Goal: Information Seeking & Learning: Learn about a topic

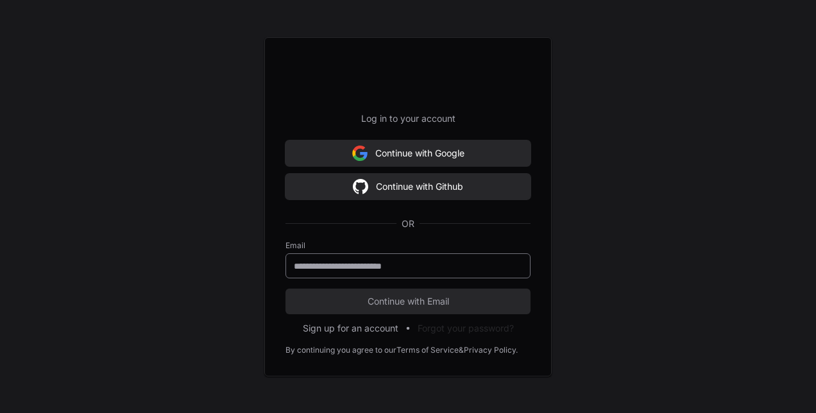
click at [418, 273] on div at bounding box center [408, 265] width 245 height 25
click at [434, 277] on form "Email Continue with Email" at bounding box center [408, 278] width 245 height 74
click at [436, 271] on input "email" at bounding box center [408, 266] width 228 height 13
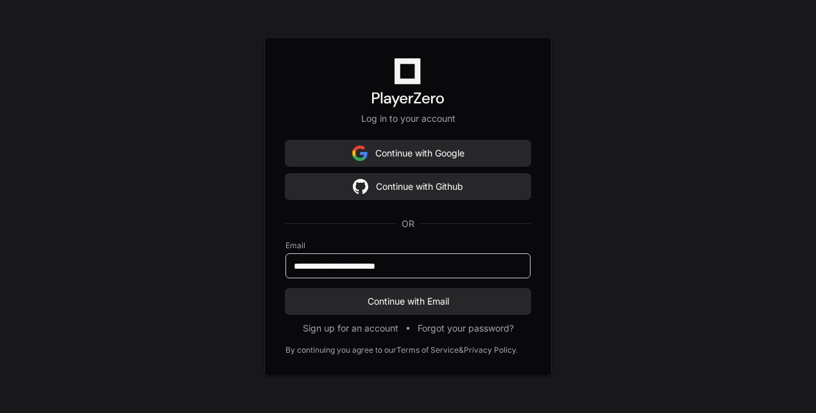
type input "**********"
click at [286, 289] on button "Continue with Email" at bounding box center [408, 302] width 245 height 26
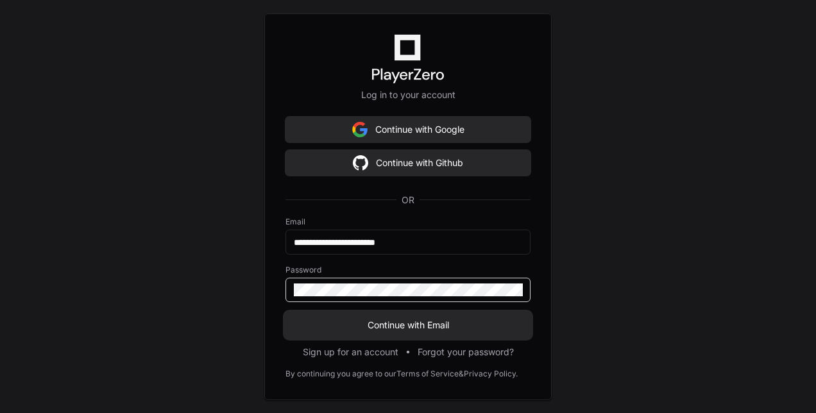
drag, startPoint x: 457, startPoint y: 293, endPoint x: 462, endPoint y: 300, distance: 8.7
click at [462, 300] on div at bounding box center [408, 290] width 245 height 24
click at [286, 313] on button "Continue with Email" at bounding box center [408, 326] width 245 height 26
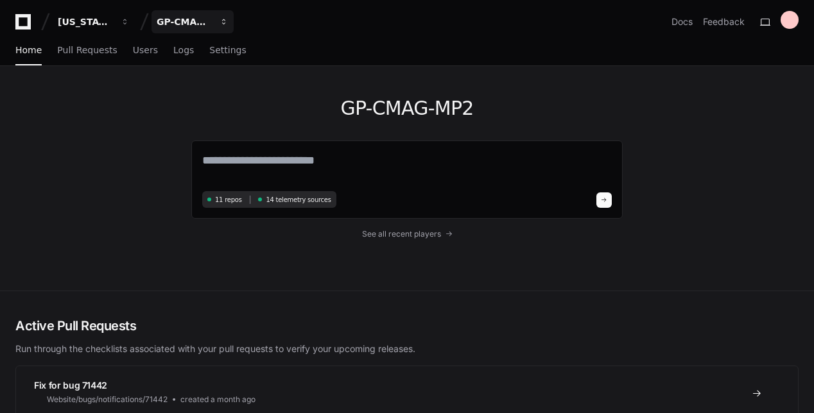
click at [191, 17] on div "GP-CMAG-MP2" at bounding box center [184, 21] width 55 height 13
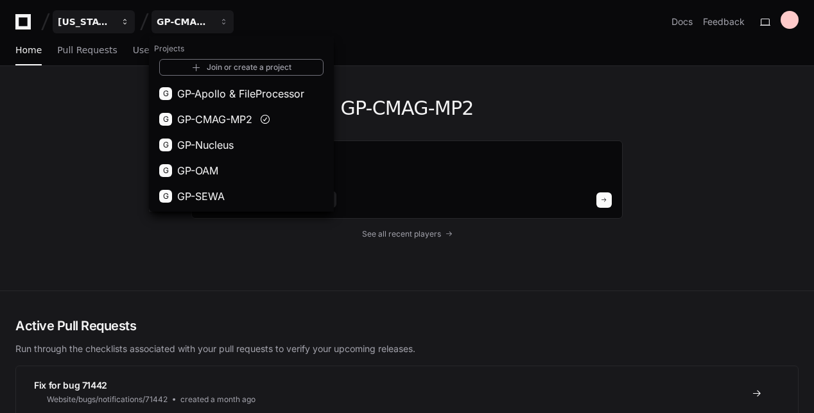
click at [92, 17] on div "[US_STATE] Pacific" at bounding box center [85, 21] width 55 height 13
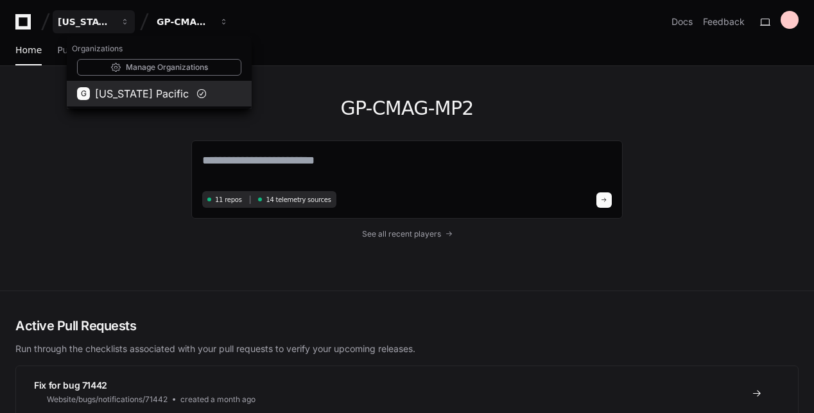
click at [110, 92] on span "[US_STATE] Pacific" at bounding box center [142, 93] width 94 height 15
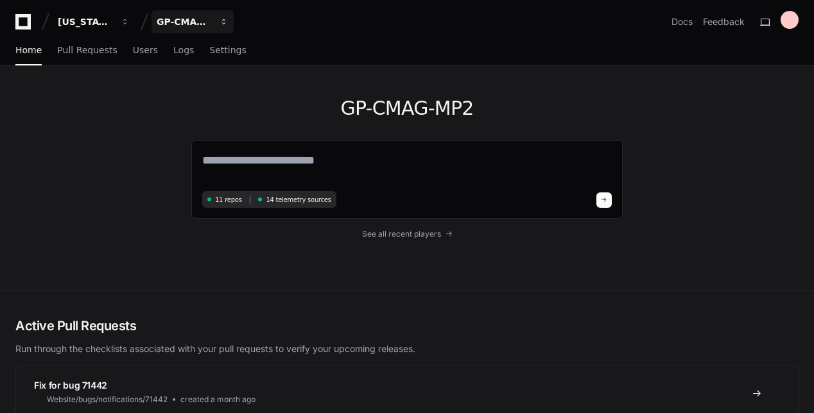
click at [202, 28] on div "GP-CMAG-MP2" at bounding box center [184, 21] width 55 height 13
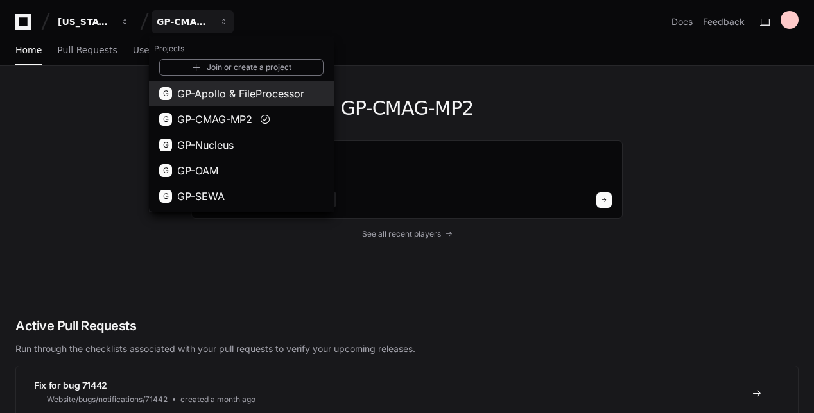
click at [248, 87] on span "GP-Apollo & FileProcessor" at bounding box center [240, 93] width 127 height 15
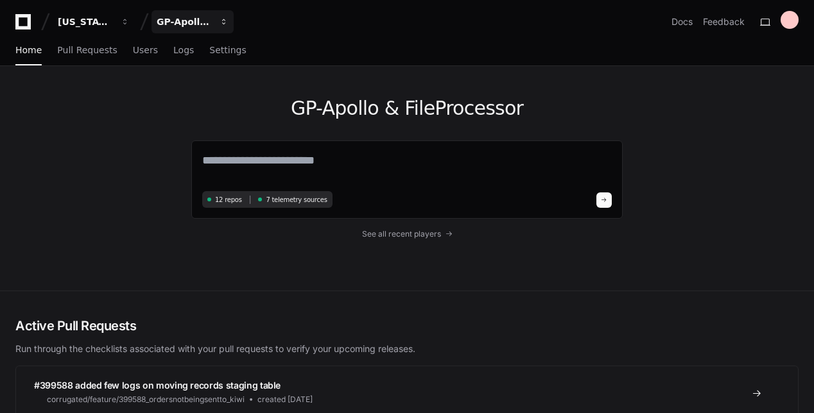
click at [200, 28] on div "GP-Apollo & FileProcessor" at bounding box center [184, 21] width 55 height 13
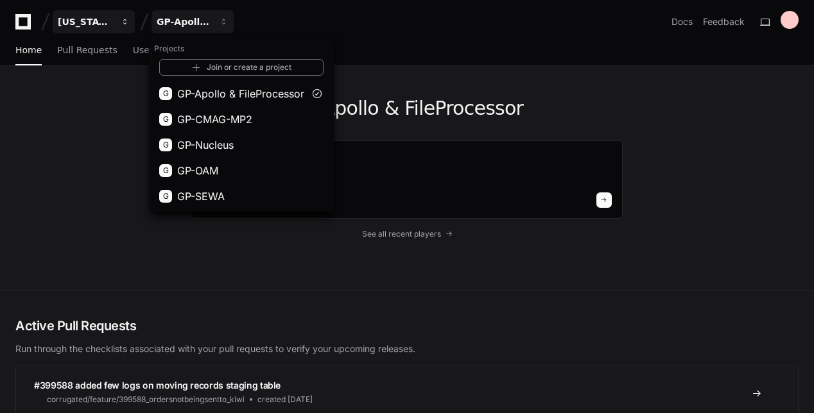
click at [124, 26] on span "button" at bounding box center [125, 21] width 9 height 9
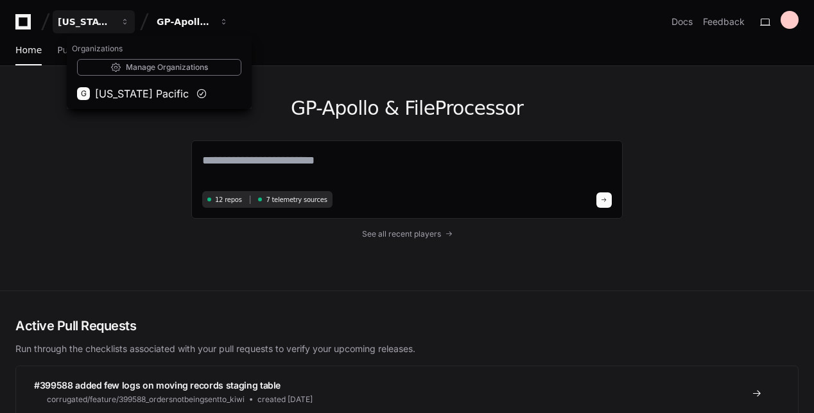
click at [121, 89] on span "[US_STATE] Pacific" at bounding box center [142, 93] width 94 height 15
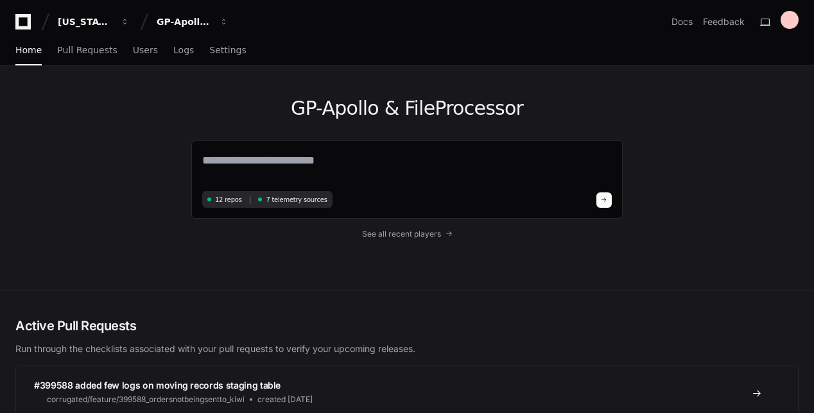
click at [21, 24] on icon at bounding box center [23, 21] width 26 height 15
click at [189, 25] on div "GP-Apollo & FileProcessor" at bounding box center [184, 21] width 55 height 13
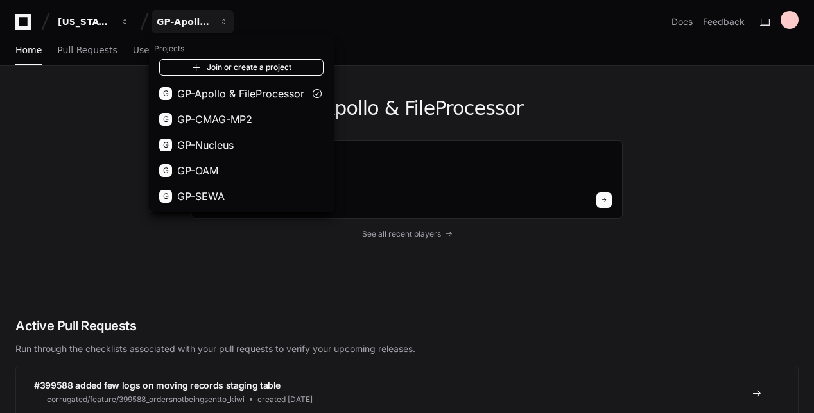
click at [249, 69] on link "Join or create a project" at bounding box center [241, 67] width 164 height 17
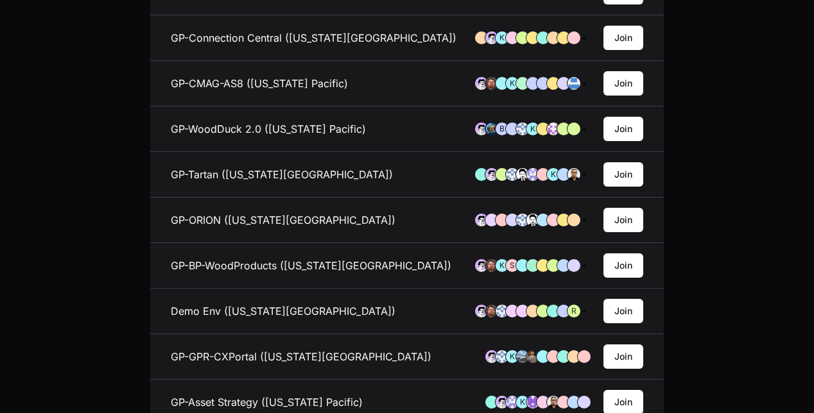
scroll to position [257, 0]
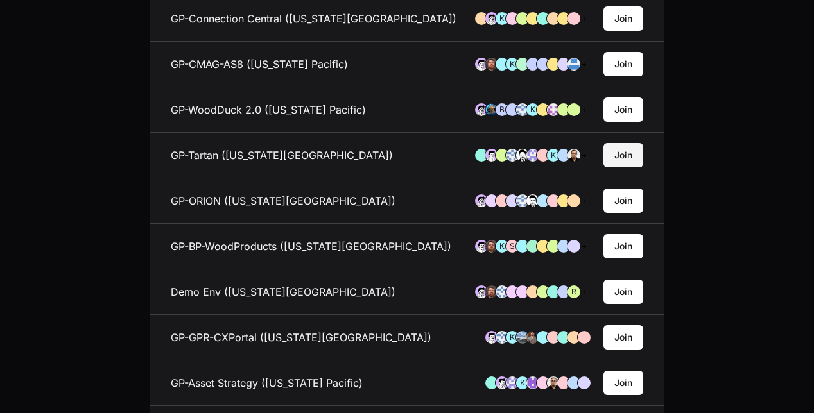
click at [637, 155] on button "Join" at bounding box center [623, 155] width 40 height 24
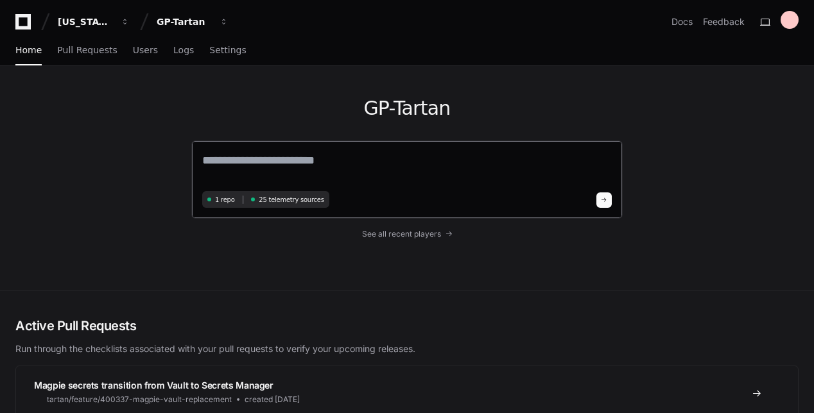
click at [271, 169] on textarea at bounding box center [406, 169] width 409 height 36
paste textarea "**********"
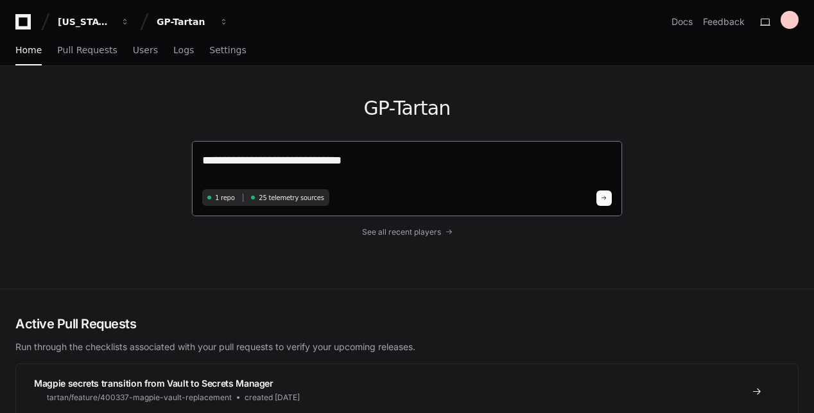
type textarea "**********"
click at [601, 195] on button at bounding box center [603, 198] width 15 height 15
click at [611, 198] on button at bounding box center [603, 198] width 15 height 15
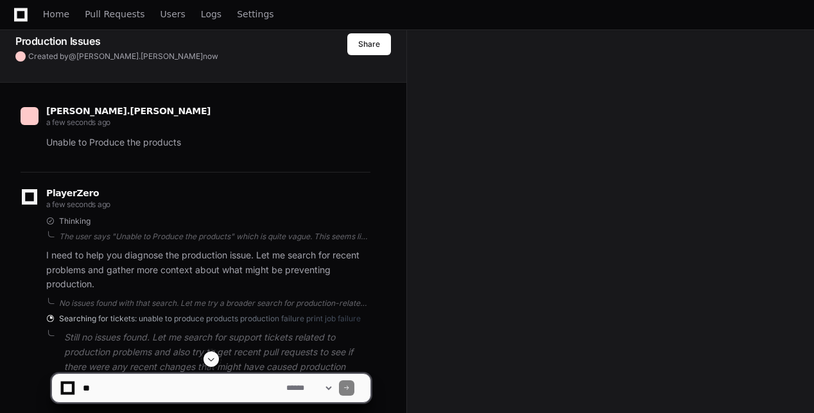
scroll to position [193, 0]
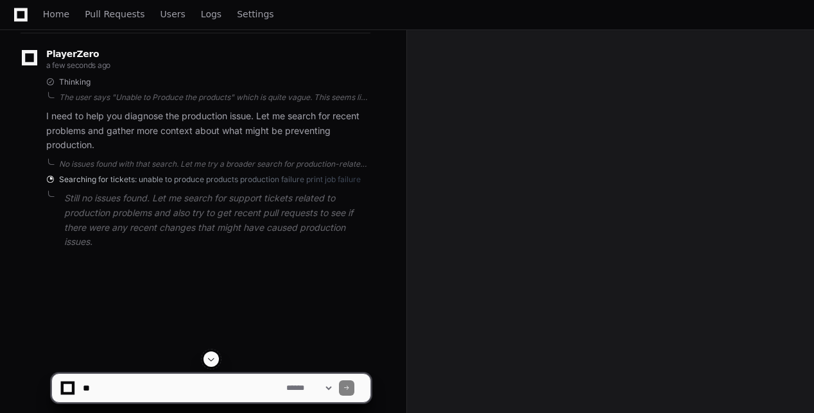
click at [216, 364] on span at bounding box center [211, 359] width 10 height 10
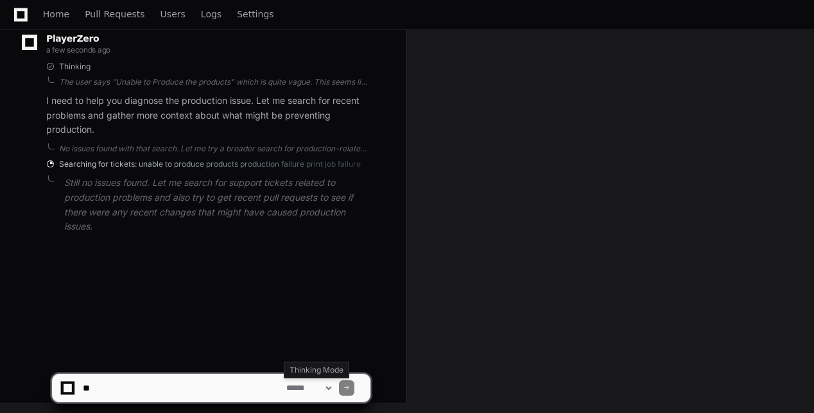
click at [322, 388] on select "**********" at bounding box center [309, 388] width 50 height 9
select select "****"
click at [284, 384] on select "**********" at bounding box center [309, 388] width 50 height 9
click at [203, 284] on div "mohammed.asgar a few seconds ago Unable to Produce the products PlayerZero a fe…" at bounding box center [202, 134] width 375 height 413
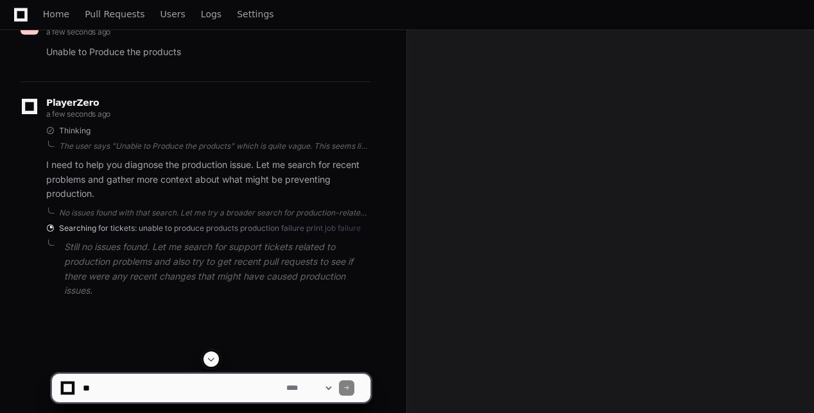
click at [48, 230] on span at bounding box center [50, 229] width 8 height 8
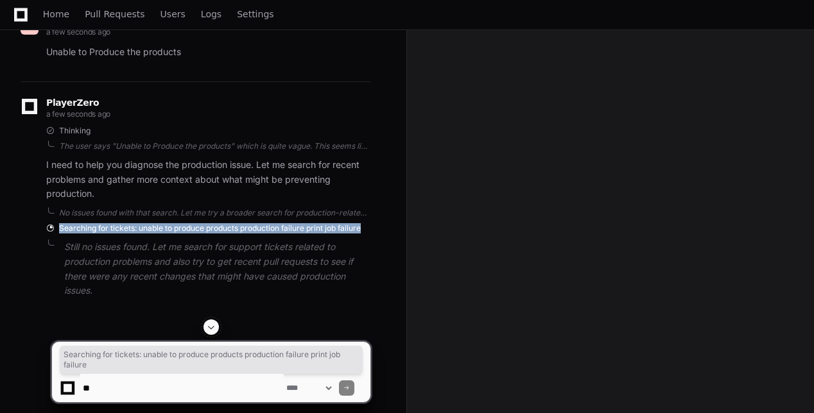
drag, startPoint x: 64, startPoint y: 233, endPoint x: 366, endPoint y: 231, distance: 301.6
click at [366, 231] on div "Searching for tickets: unable to produce products production failure print job …" at bounding box center [208, 228] width 324 height 10
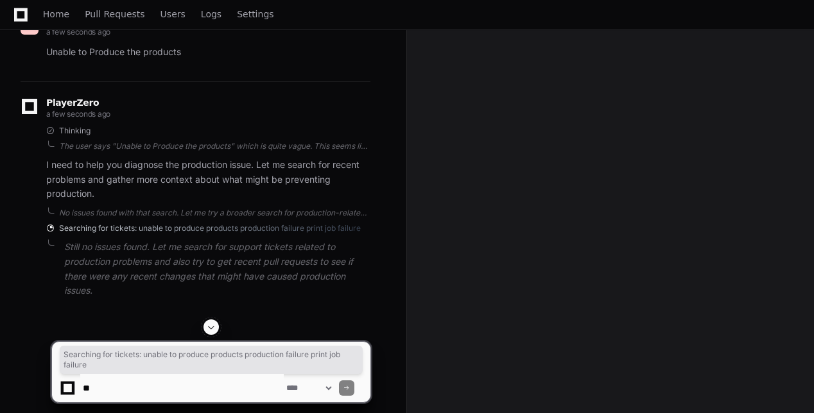
drag, startPoint x: 366, startPoint y: 231, endPoint x: 280, endPoint y: 264, distance: 92.2
click at [280, 264] on p "Still no issues found. Let me search for support tickets related to production …" at bounding box center [217, 269] width 306 height 58
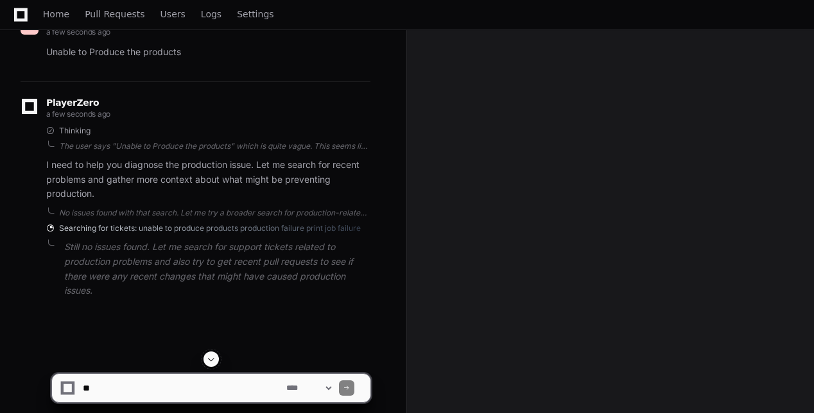
click at [202, 367] on div at bounding box center [211, 359] width 320 height 15
click at [204, 362] on button at bounding box center [210, 359] width 15 height 15
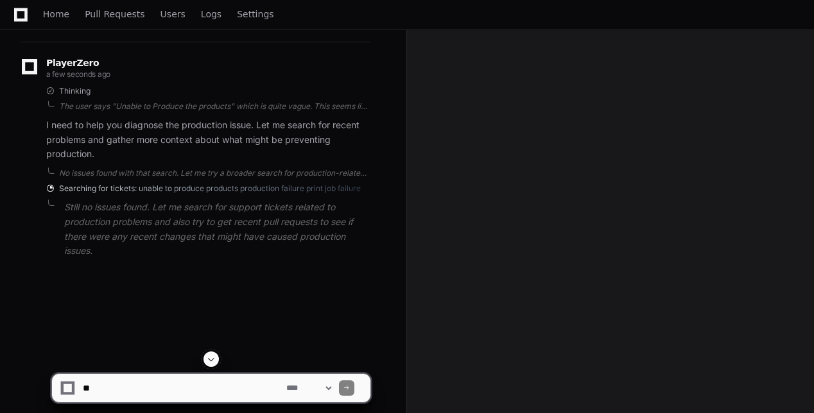
scroll to position [208, 0]
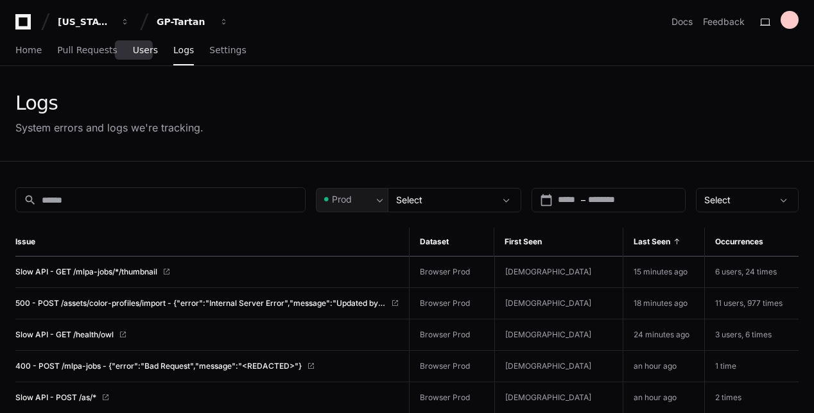
click at [141, 42] on link "Users" at bounding box center [145, 51] width 25 height 30
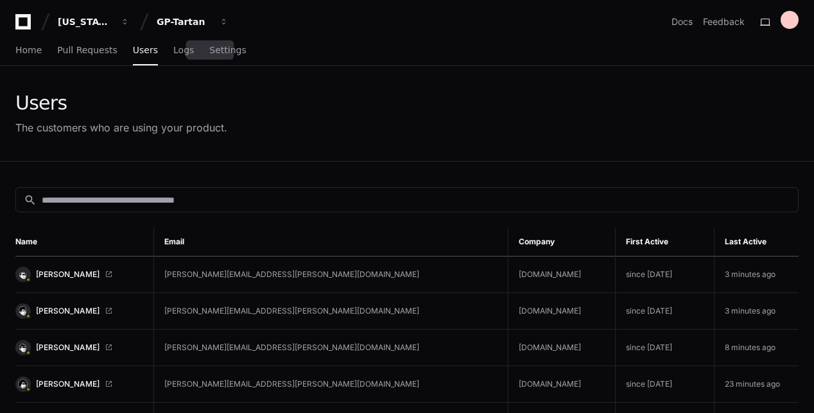
click at [183, 47] on div "Home Pull Requests Users Logs Settings" at bounding box center [130, 51] width 231 height 30
click at [173, 51] on span "Logs" at bounding box center [183, 50] width 21 height 8
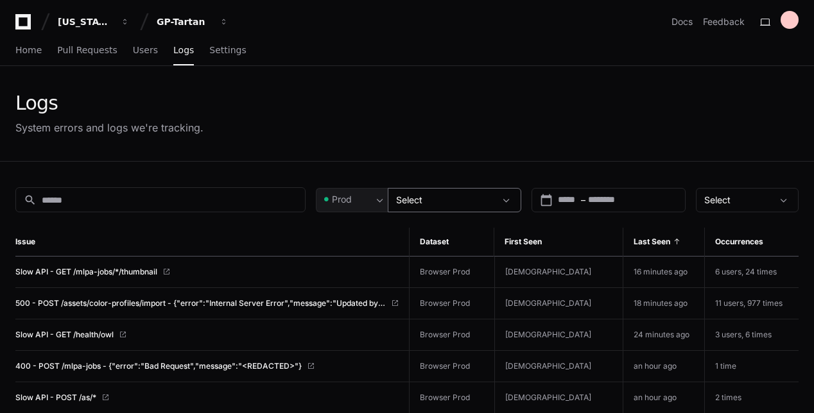
click at [495, 203] on div "Select" at bounding box center [445, 200] width 99 height 13
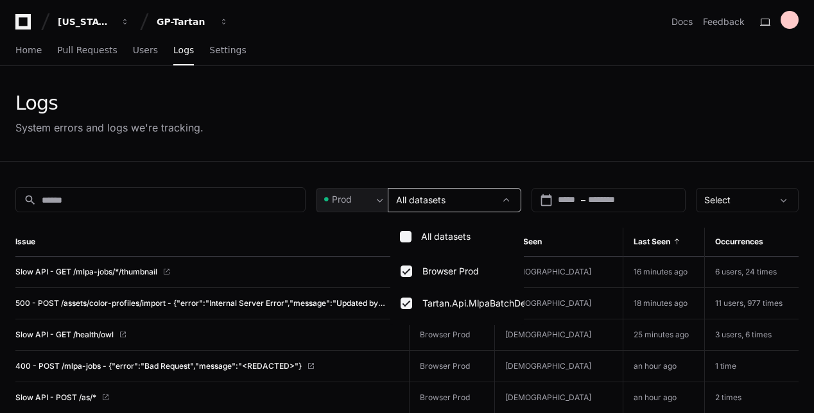
click at [406, 122] on div at bounding box center [407, 206] width 814 height 413
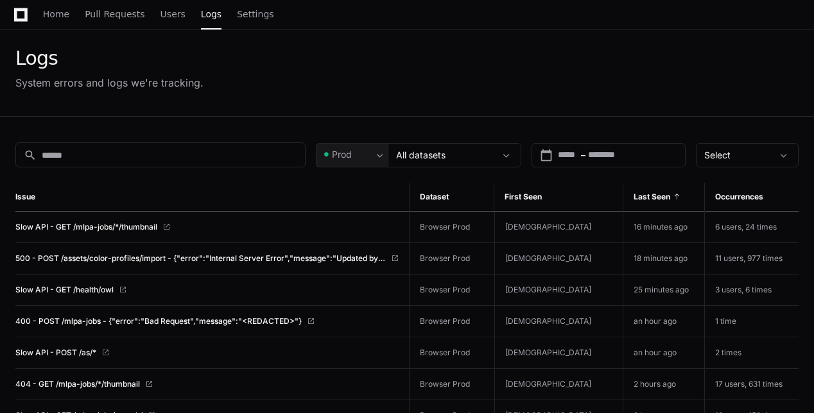
scroll to position [64, 0]
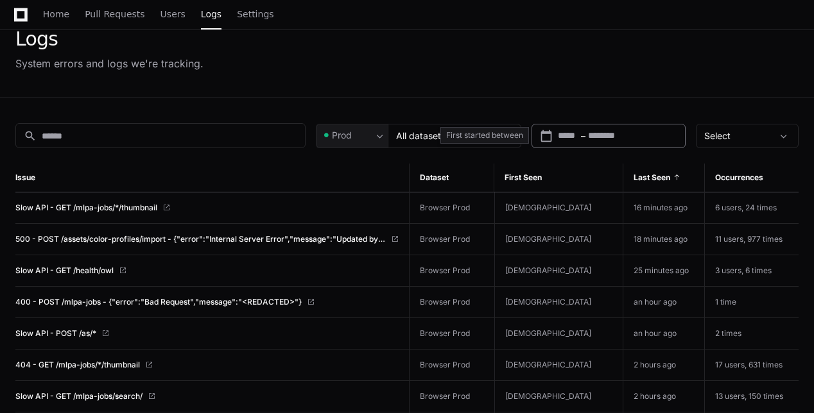
click at [563, 141] on input "text" at bounding box center [568, 136] width 21 height 13
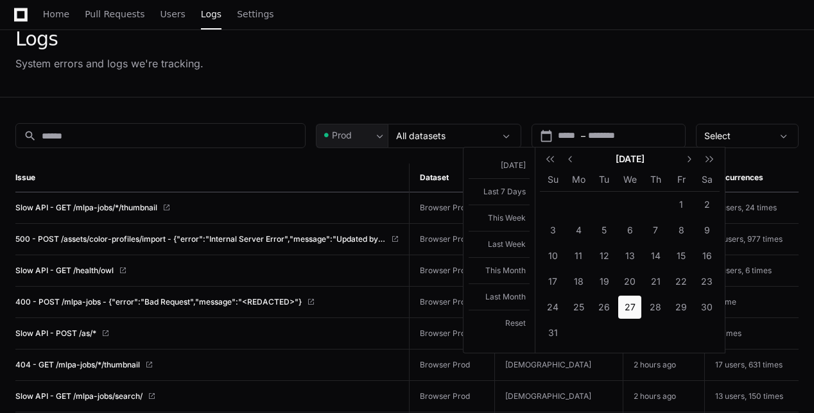
click at [628, 314] on span "27" at bounding box center [629, 307] width 23 height 23
type input "**********"
click at [643, 82] on div at bounding box center [407, 206] width 814 height 413
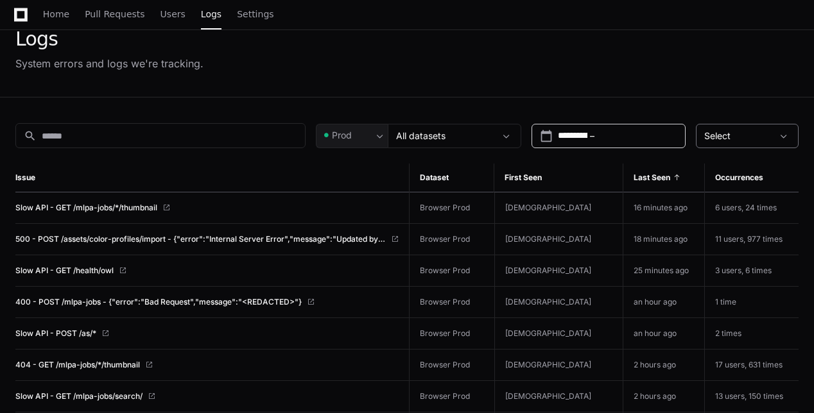
click at [748, 133] on div "Select" at bounding box center [738, 136] width 68 height 13
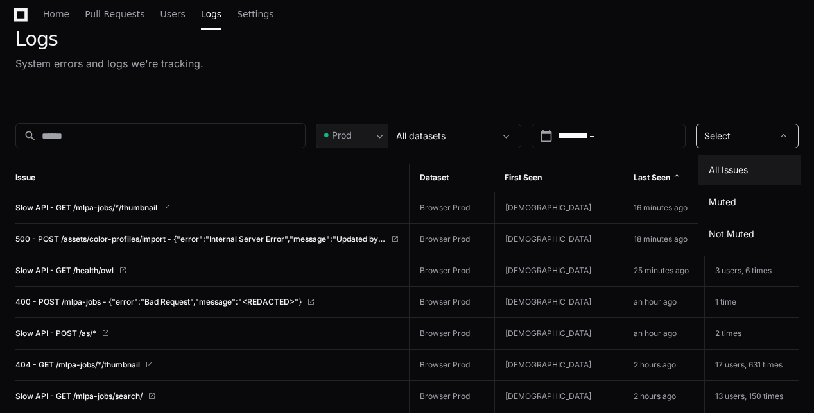
click at [748, 169] on span "All Issues" at bounding box center [727, 170] width 39 height 13
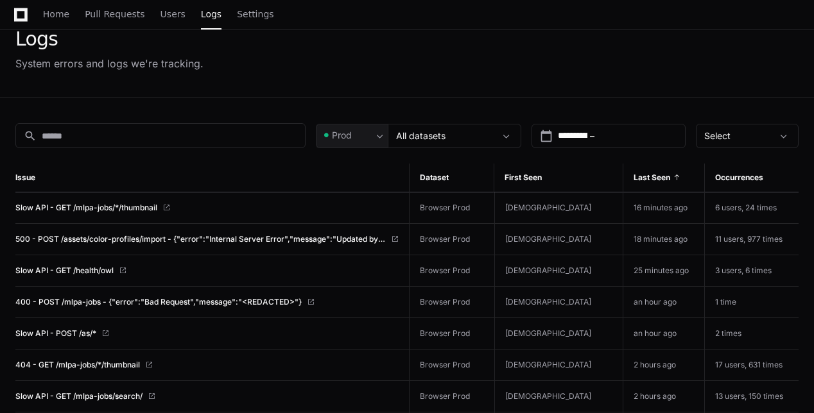
click at [673, 174] on span at bounding box center [677, 178] width 8 height 8
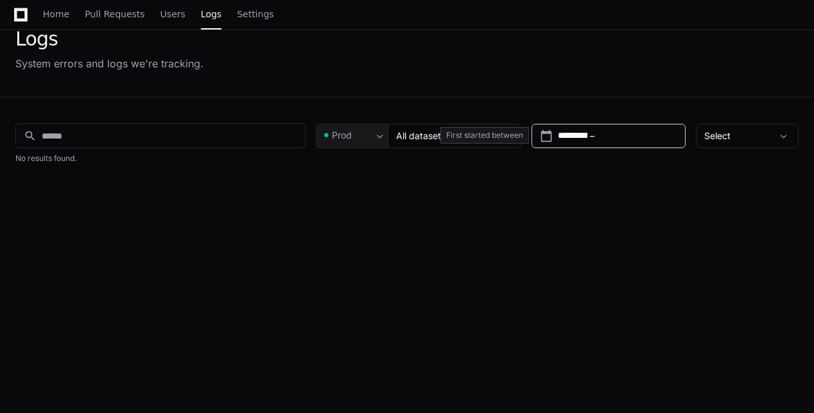
click at [587, 135] on input "**********" at bounding box center [573, 136] width 30 height 13
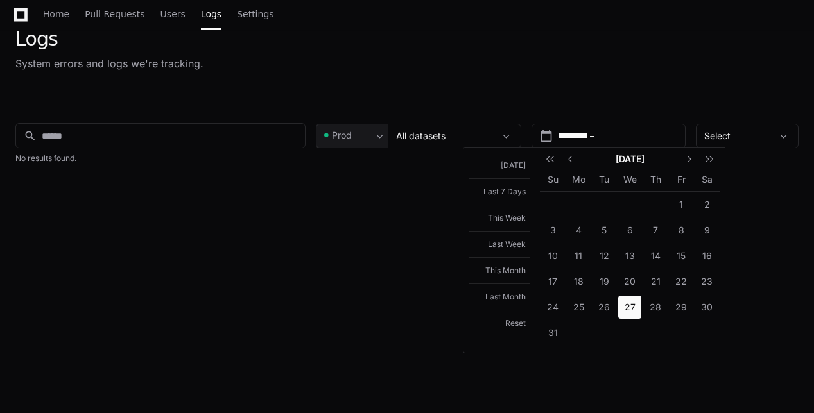
click at [626, 297] on span "27" at bounding box center [629, 307] width 23 height 23
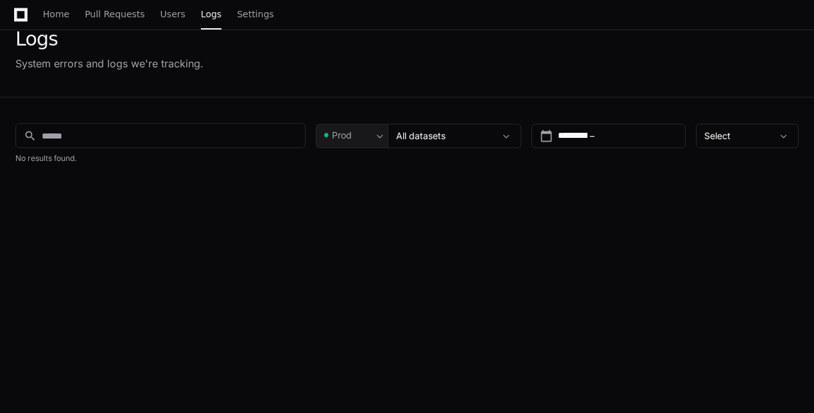
type input "**********"
click at [613, 126] on div "**********" at bounding box center [608, 136] width 154 height 24
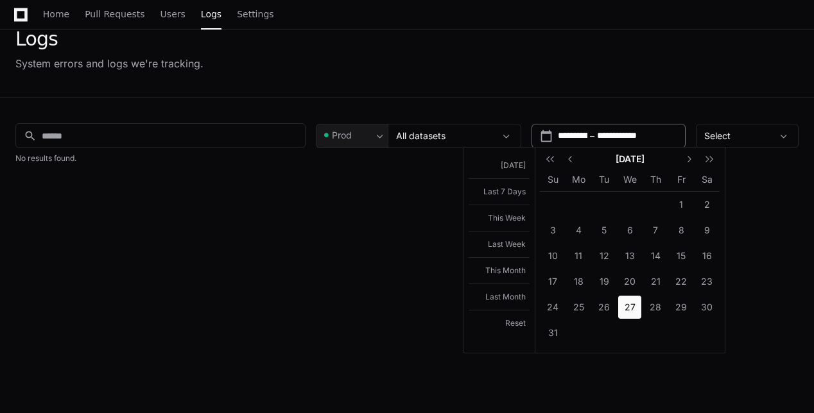
scroll to position [0, 0]
click at [605, 312] on span "26" at bounding box center [603, 307] width 23 height 23
type input "**********"
click at [637, 307] on span "27" at bounding box center [629, 307] width 23 height 23
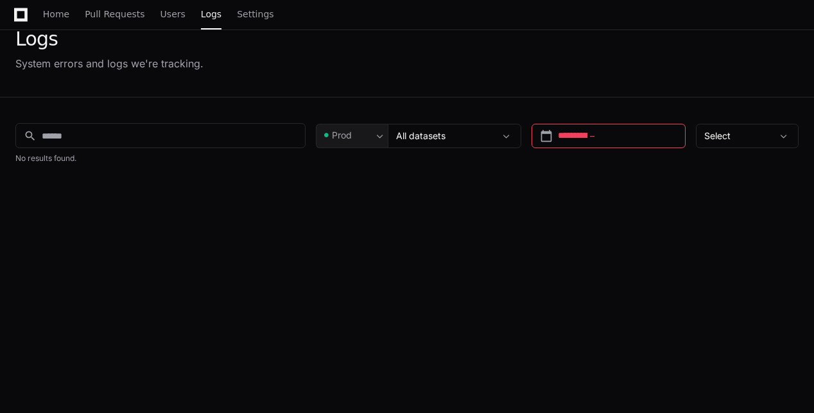
type input "**********"
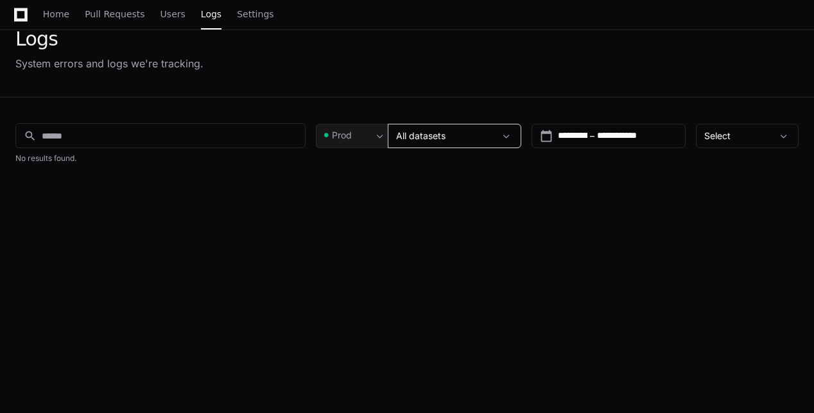
click at [445, 139] on mat-select-trigger "All datasets" at bounding box center [420, 135] width 49 height 11
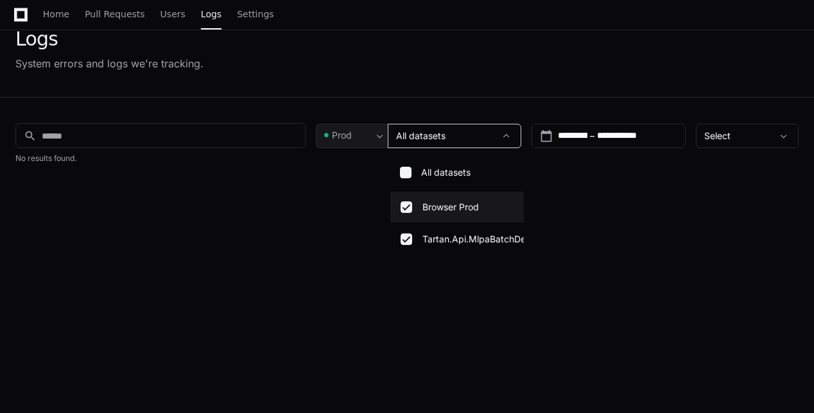
click at [253, 281] on div at bounding box center [407, 206] width 814 height 413
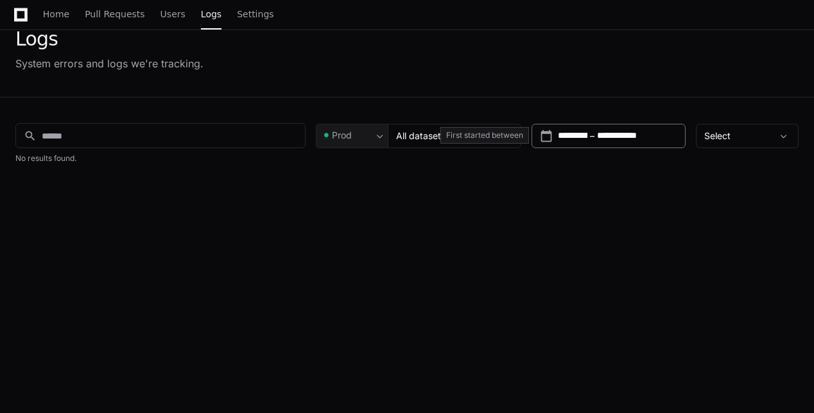
click at [628, 137] on input "**********" at bounding box center [624, 136] width 55 height 13
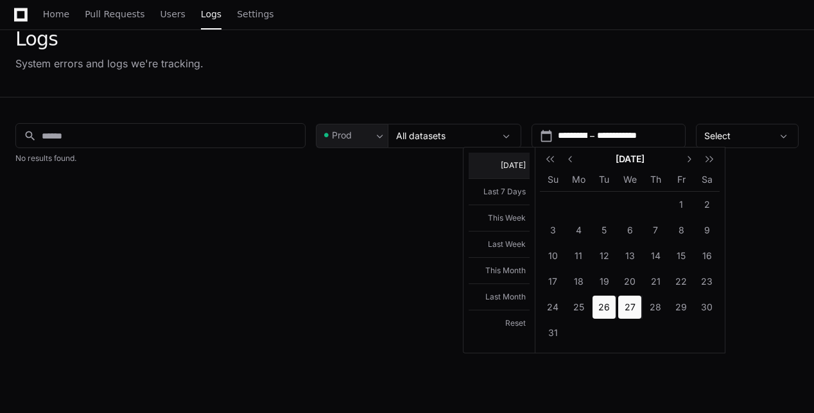
click at [524, 168] on button "Today" at bounding box center [498, 166] width 61 height 26
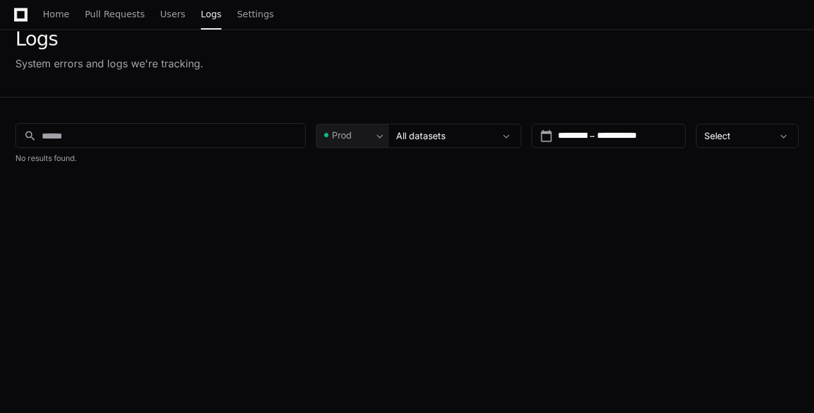
type input "**********"
click at [762, 140] on div "Select" at bounding box center [738, 136] width 68 height 13
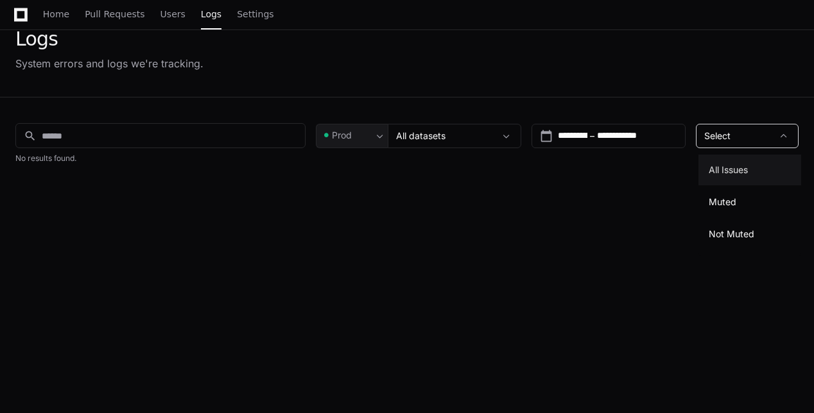
click at [751, 171] on mat-option "All Issues" at bounding box center [749, 170] width 103 height 31
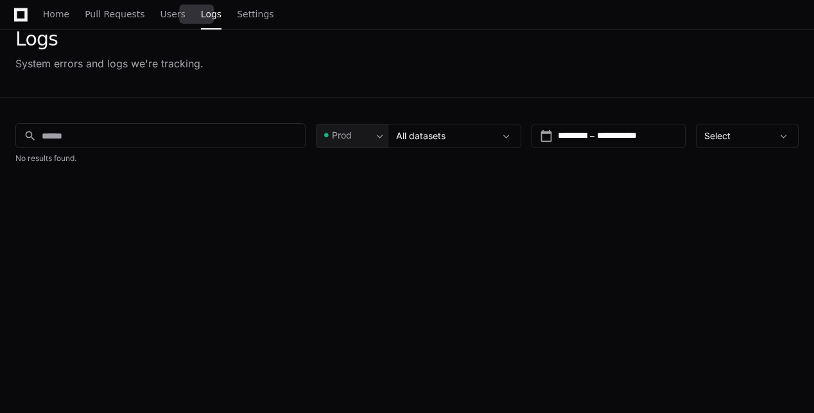
click at [204, 13] on span "Logs" at bounding box center [211, 14] width 21 height 8
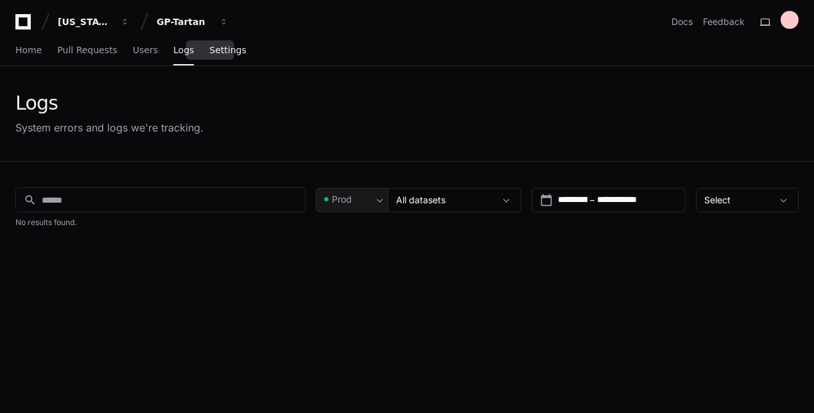
click at [217, 58] on link "Settings" at bounding box center [227, 51] width 37 height 30
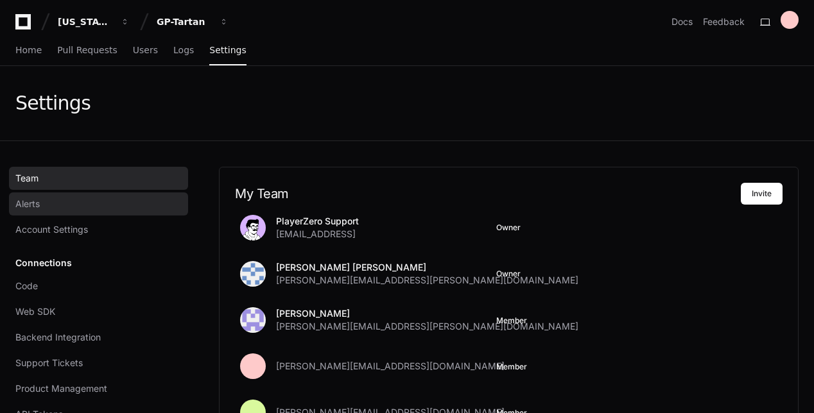
click at [80, 194] on link "Alerts" at bounding box center [98, 204] width 179 height 23
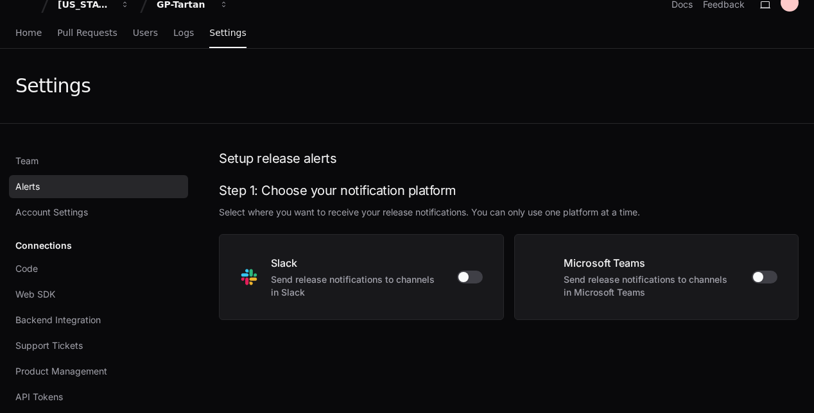
scroll to position [64, 0]
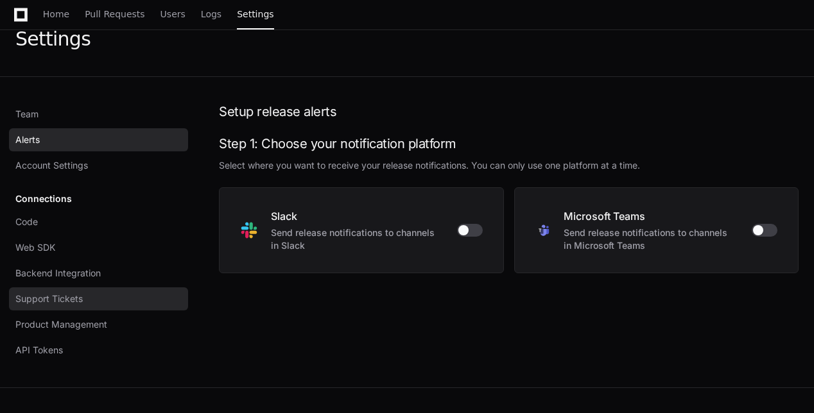
click at [73, 306] on link "Support Tickets" at bounding box center [98, 298] width 179 height 23
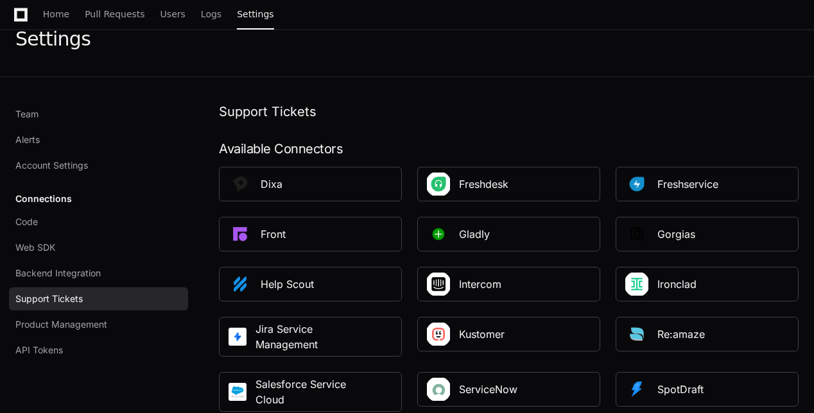
scroll to position [128, 0]
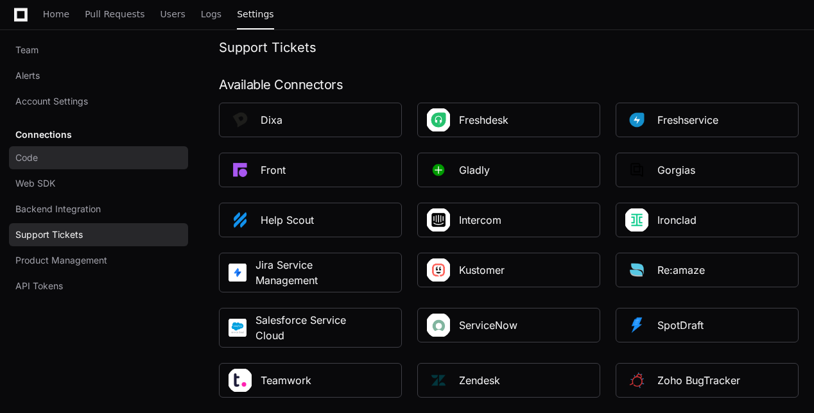
click at [67, 157] on link "Code" at bounding box center [98, 157] width 179 height 23
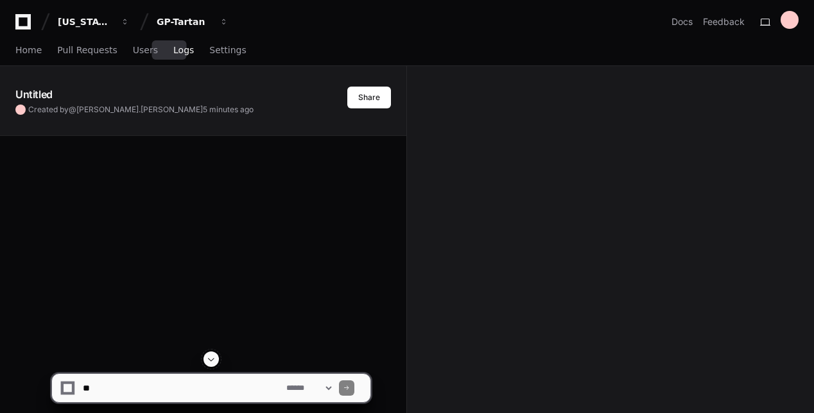
click at [173, 47] on span "Logs" at bounding box center [183, 50] width 21 height 8
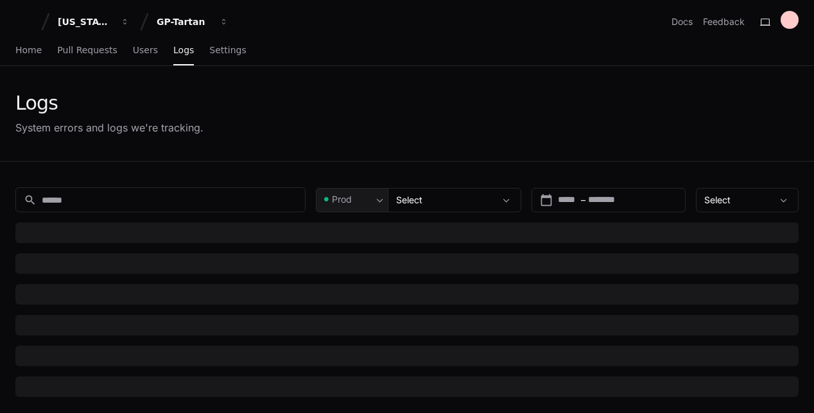
type input "*********"
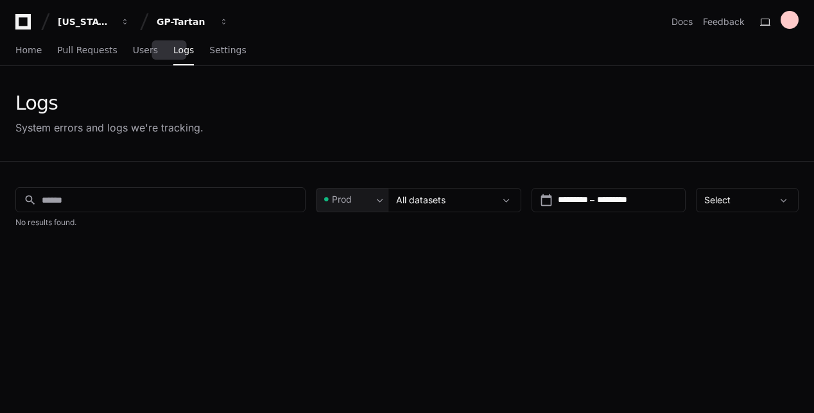
click at [145, 58] on div "Home Pull Requests Users Logs Settings" at bounding box center [130, 51] width 231 height 30
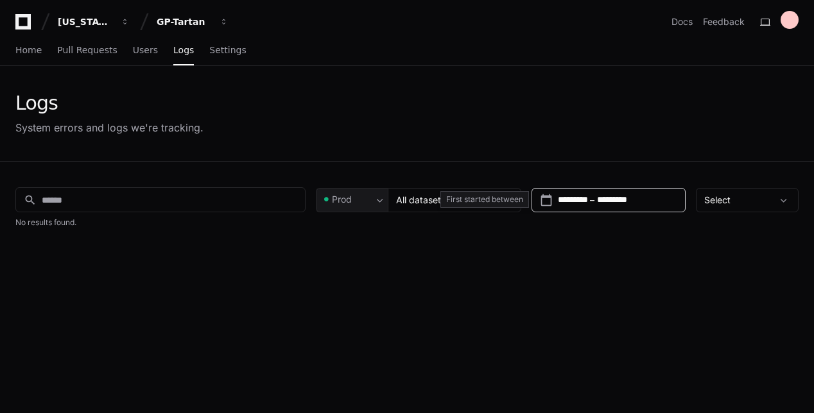
click at [637, 200] on input "*********" at bounding box center [625, 200] width 57 height 13
type input "**********"
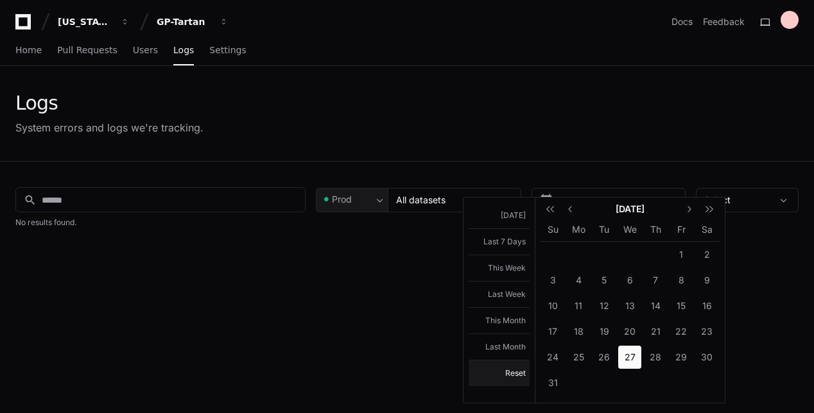
click at [499, 375] on button "Reset" at bounding box center [498, 373] width 61 height 26
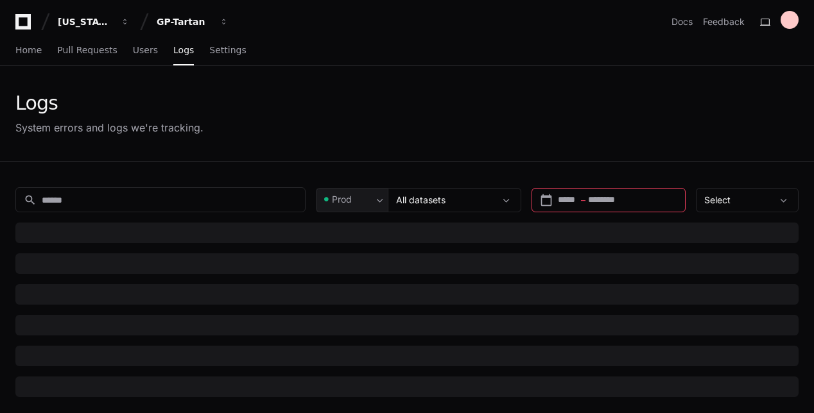
click at [601, 94] on div "Logs System errors and logs we're tracking." at bounding box center [406, 114] width 783 height 44
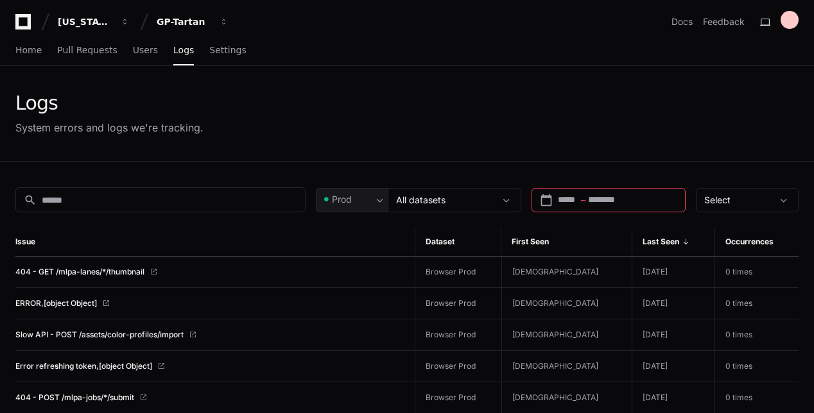
click at [669, 237] on span "Last Seen" at bounding box center [660, 242] width 37 height 10
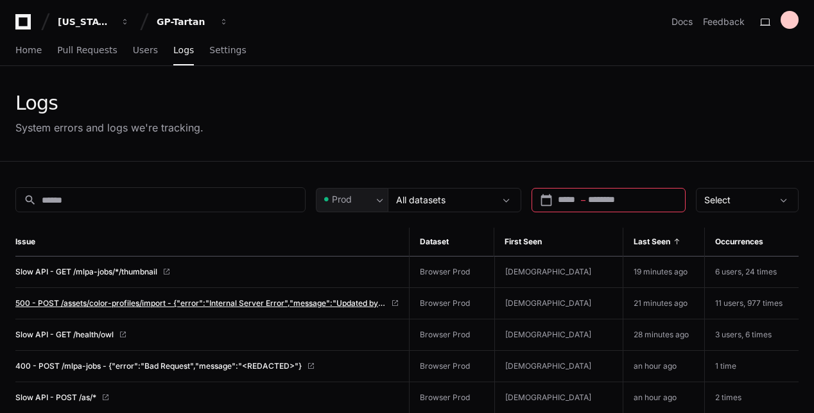
click at [177, 305] on span "500 - POST /assets/color-profiles/import - {"error":"Internal Server Error","me…" at bounding box center [200, 303] width 370 height 10
click at [159, 305] on span "500 - POST /assets/color-profiles/import - {"error":"Internal Server Error","me…" at bounding box center [200, 303] width 370 height 10
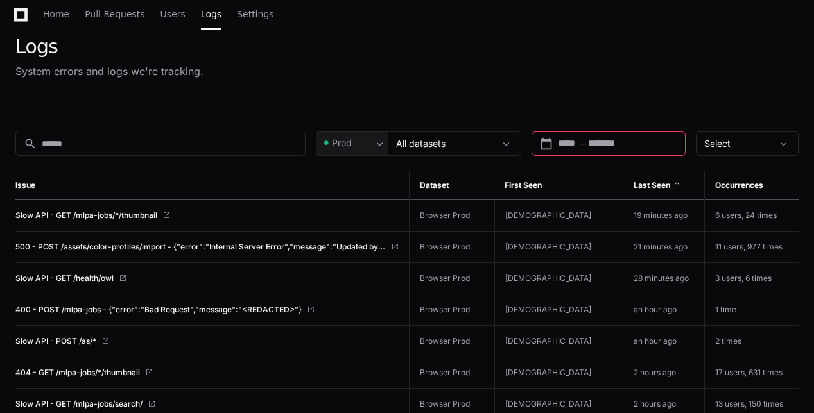
scroll to position [128, 0]
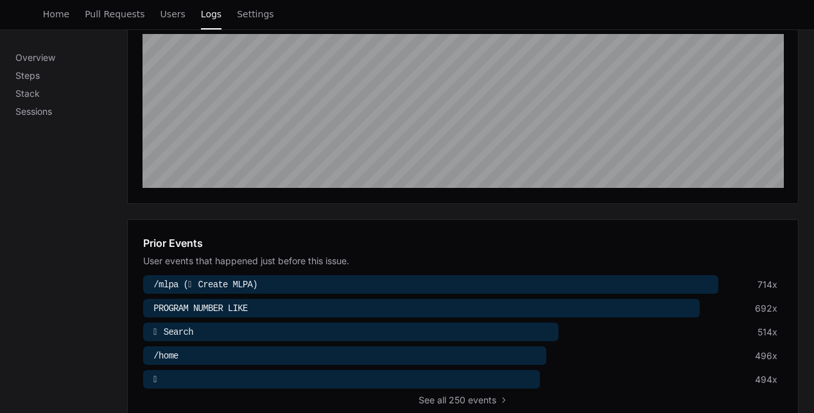
scroll to position [64, 0]
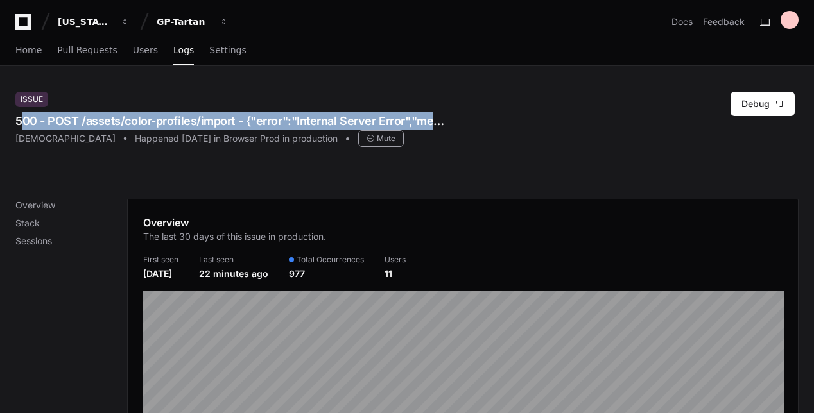
drag, startPoint x: 44, startPoint y: 124, endPoint x: 547, endPoint y: 117, distance: 502.5
click at [547, 117] on div "Issue 500 - POST /assets/color-profiles/import - {"error":"Internal Server Erro…" at bounding box center [407, 119] width 814 height 107
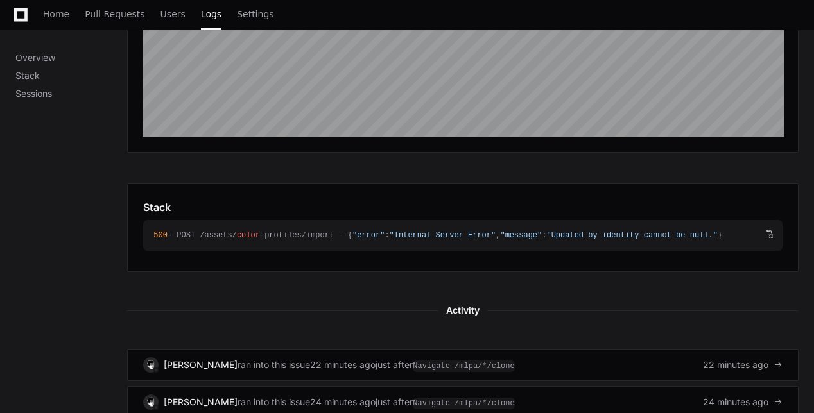
scroll to position [359, 0]
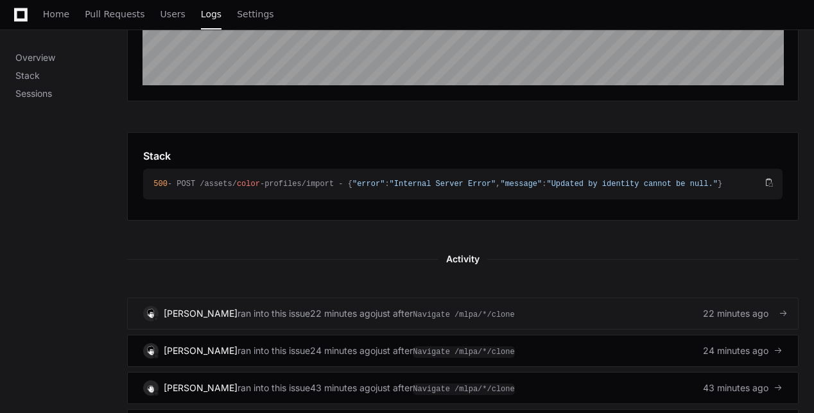
click at [335, 314] on div "22 minutes ago" at bounding box center [342, 313] width 65 height 13
